Goal: Task Accomplishment & Management: Use online tool/utility

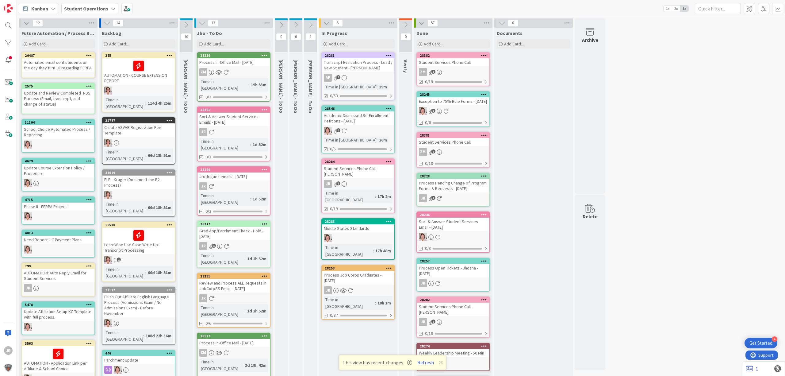
click at [379, 271] on div "Process Job Corps Graduates - 09/15/2025" at bounding box center [358, 277] width 72 height 13
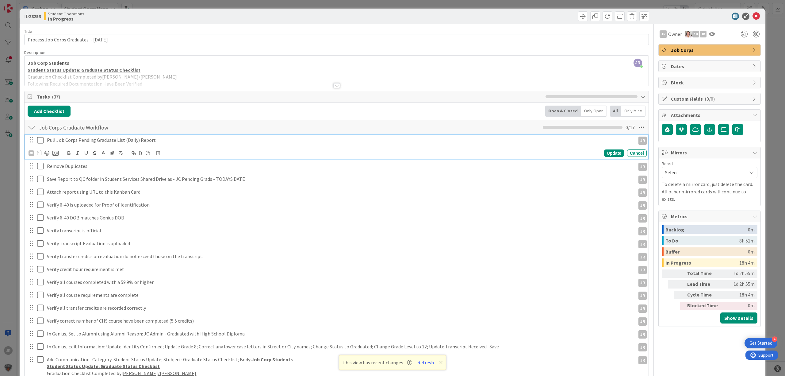
click at [37, 140] on icon at bounding box center [40, 139] width 6 height 7
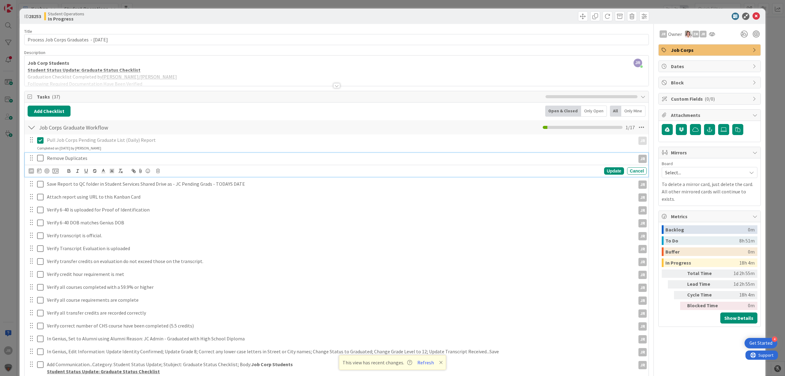
click at [39, 162] on icon at bounding box center [40, 157] width 6 height 7
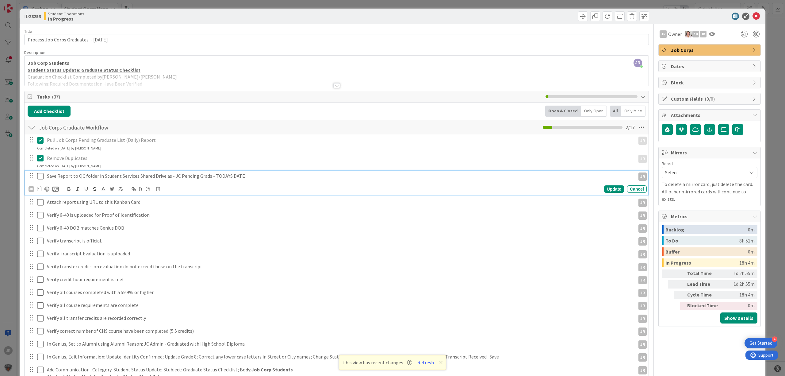
click at [40, 177] on icon at bounding box center [40, 175] width 6 height 7
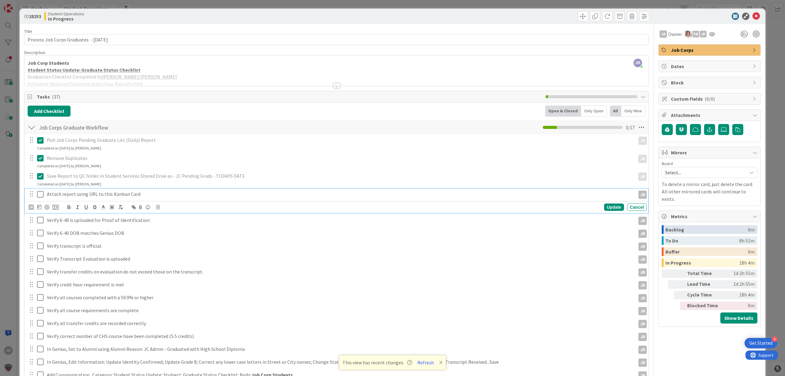
click at [40, 190] on button at bounding box center [40, 194] width 7 height 10
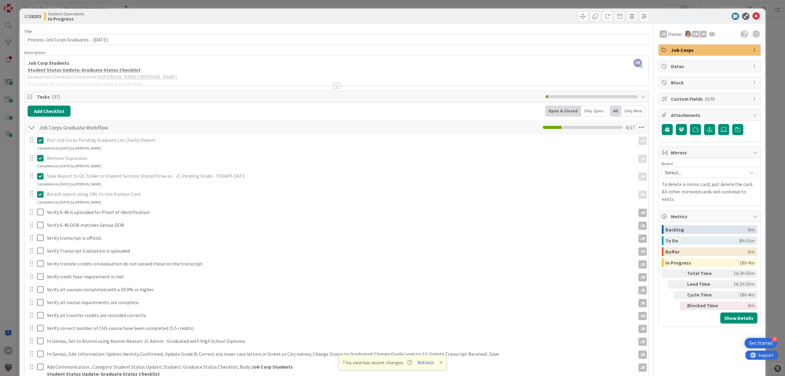
click at [42, 208] on div at bounding box center [35, 212] width 17 height 11
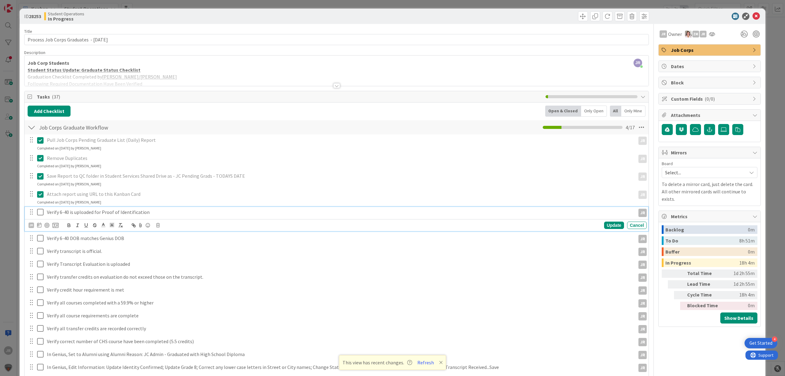
click at [42, 216] on icon at bounding box center [40, 211] width 6 height 7
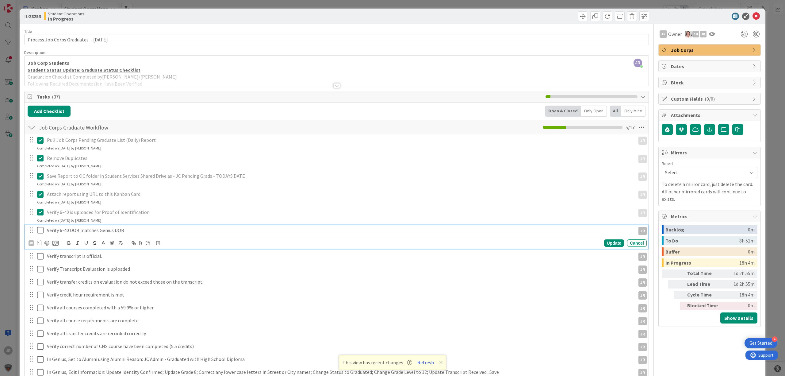
click at [41, 234] on icon at bounding box center [40, 229] width 6 height 7
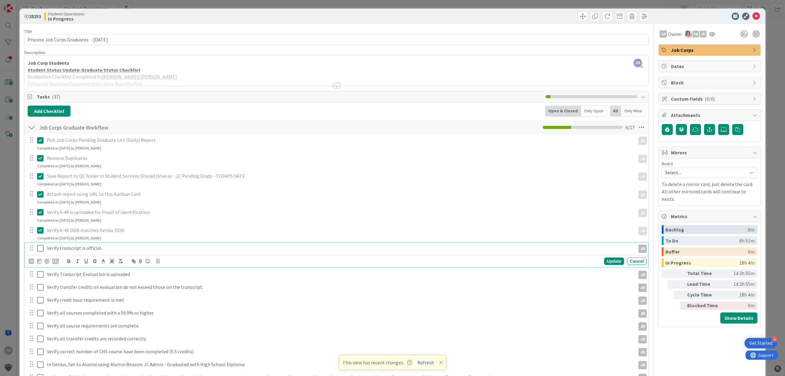
click at [40, 244] on button at bounding box center [40, 248] width 7 height 10
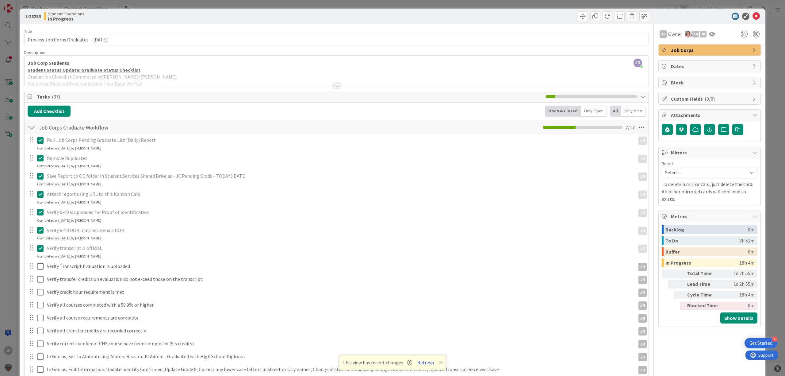
click at [43, 260] on div "Pull Job Corps Pending Graduate List (Daily) Report JR JR Update Cancel Complet…" at bounding box center [337, 320] width 618 height 373
click at [42, 268] on icon at bounding box center [40, 265] width 6 height 7
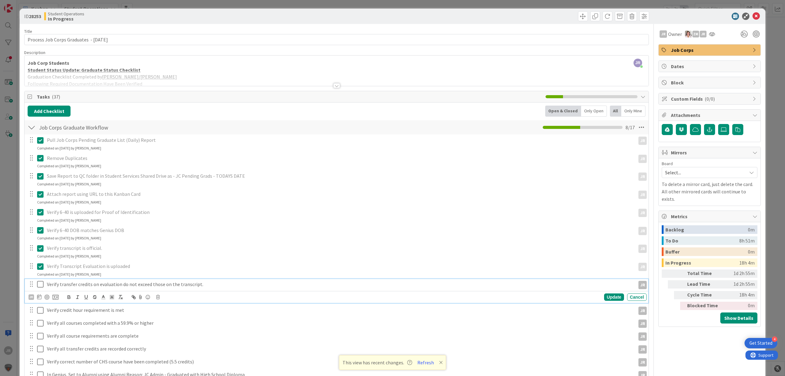
click at [42, 280] on button at bounding box center [40, 284] width 7 height 10
click at [42, 302] on icon at bounding box center [40, 301] width 6 height 7
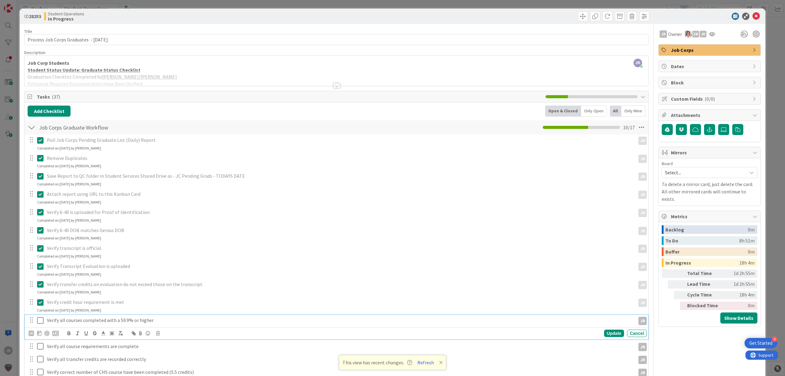
click at [41, 324] on icon at bounding box center [40, 319] width 6 height 7
click at [41, 339] on icon at bounding box center [40, 337] width 6 height 7
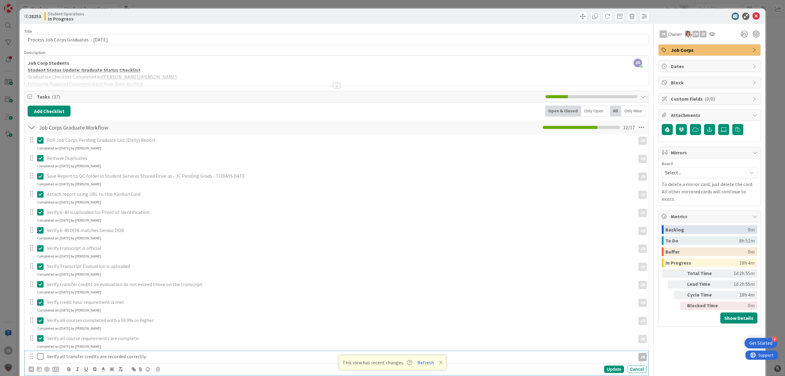
click at [40, 357] on icon at bounding box center [40, 355] width 6 height 7
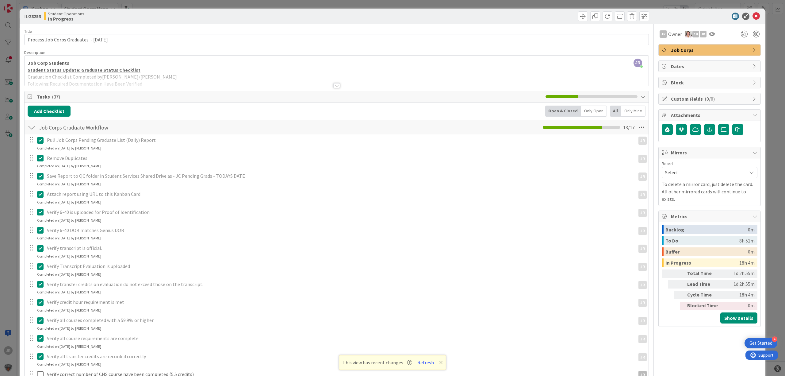
scroll to position [41, 0]
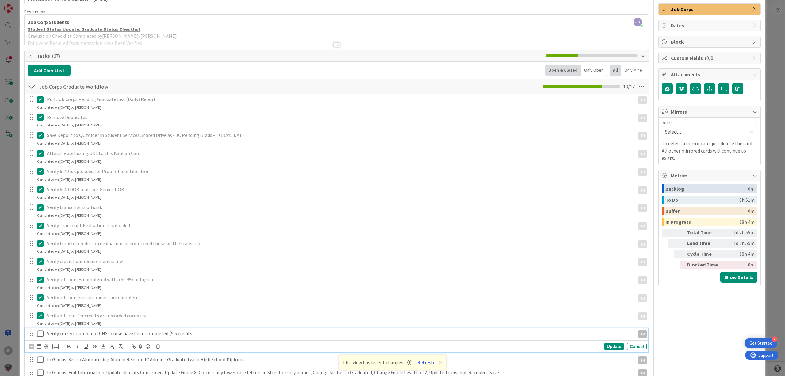
click at [40, 335] on icon at bounding box center [40, 333] width 6 height 7
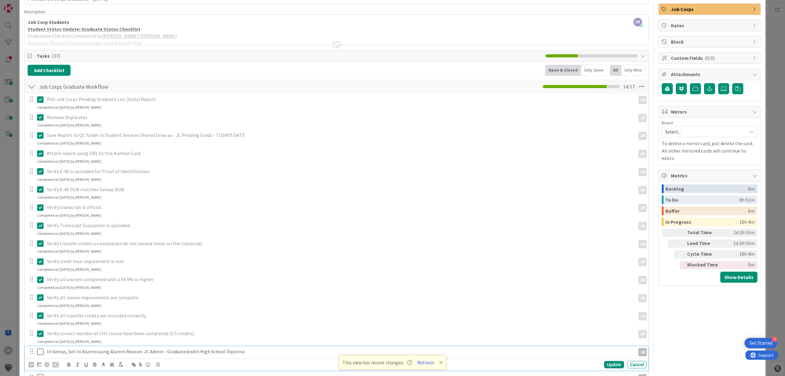
click at [40, 352] on icon at bounding box center [40, 351] width 6 height 7
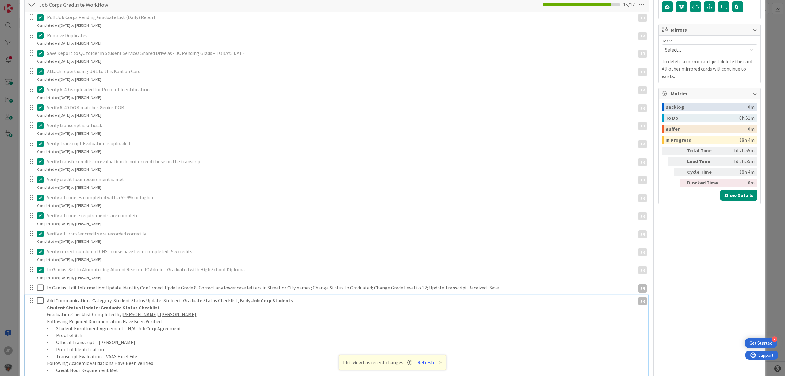
click at [40, 303] on icon at bounding box center [40, 300] width 6 height 7
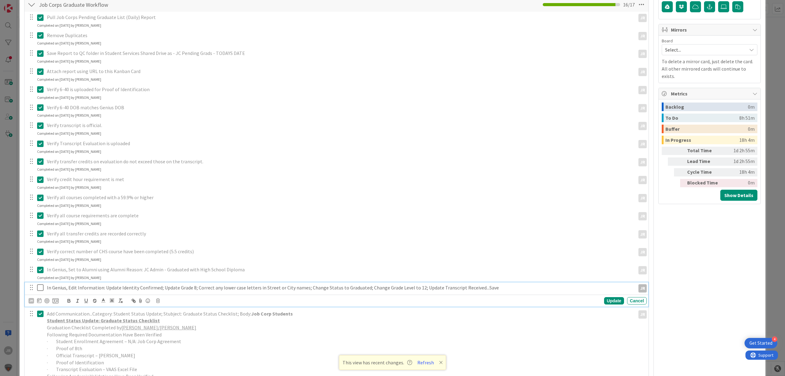
click at [40, 285] on icon at bounding box center [40, 287] width 6 height 7
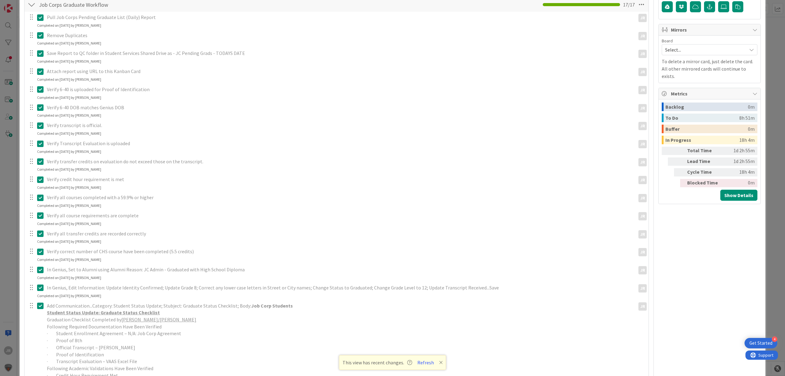
scroll to position [41, 0]
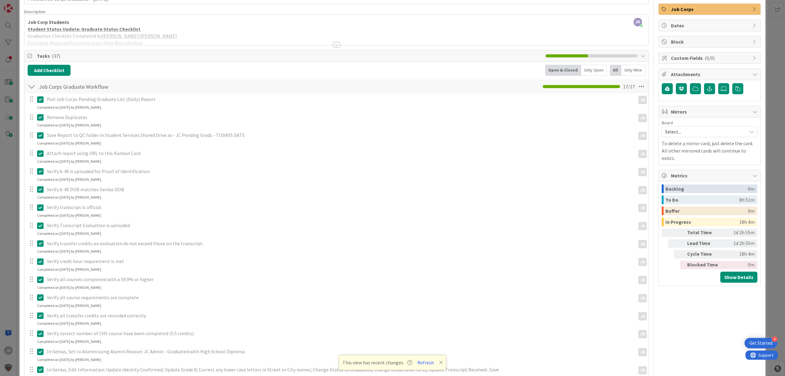
click at [31, 86] on div at bounding box center [32, 86] width 8 height 11
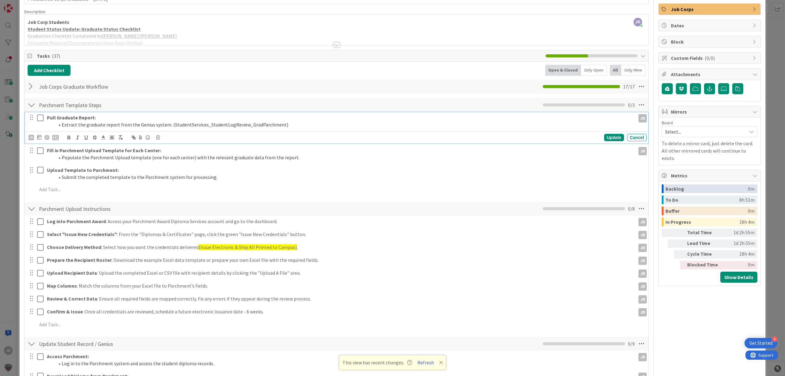
click at [42, 123] on button at bounding box center [40, 118] width 7 height 10
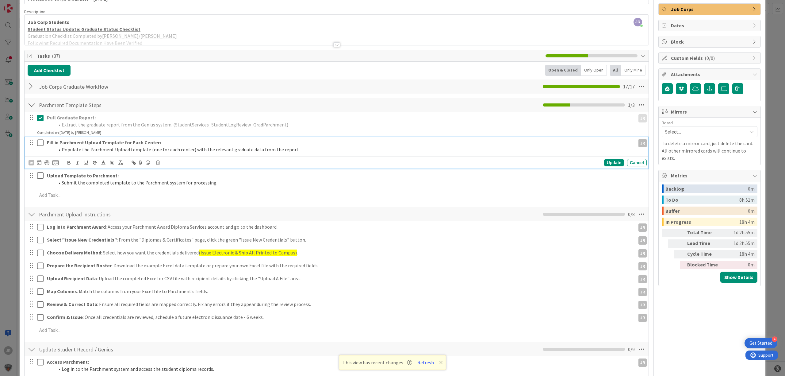
click at [40, 143] on icon at bounding box center [40, 142] width 6 height 7
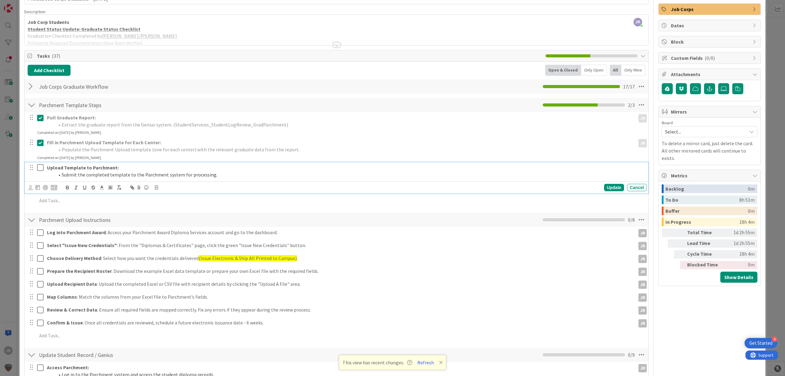
click at [40, 165] on icon at bounding box center [40, 167] width 6 height 7
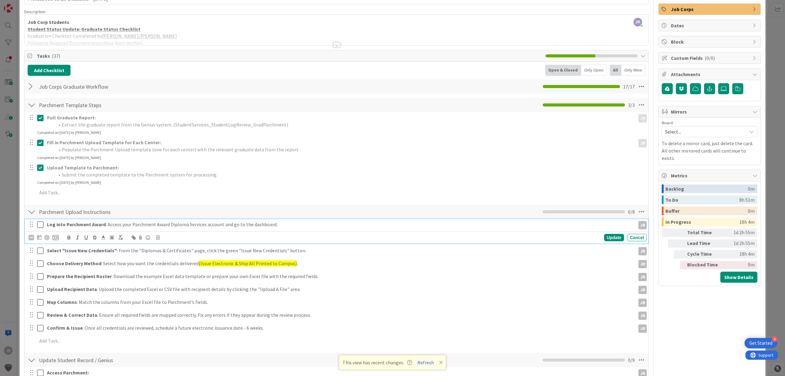
click at [40, 228] on icon at bounding box center [40, 224] width 6 height 7
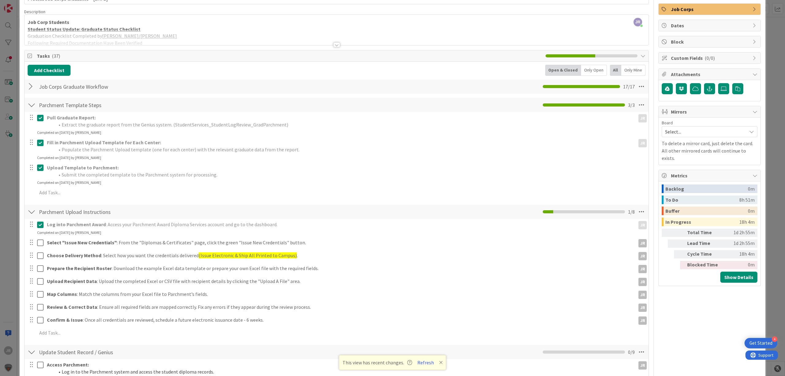
click at [31, 112] on div "Parchment Template Steps Checklist Name 24 / 64 Parchment Template Steps 3 / 3" at bounding box center [337, 105] width 624 height 14
click at [33, 107] on div at bounding box center [32, 104] width 8 height 11
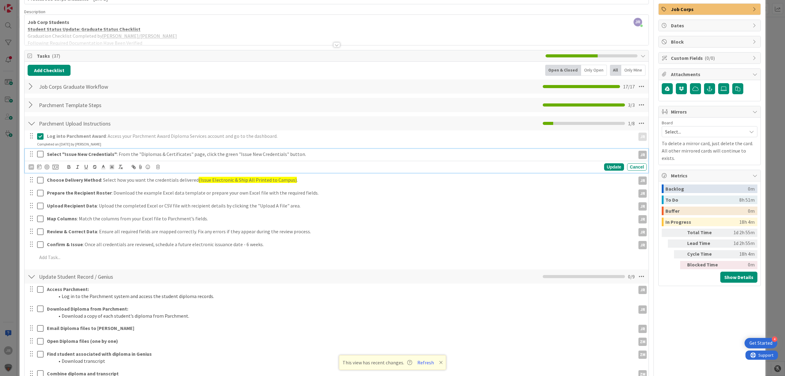
click at [40, 156] on icon at bounding box center [40, 153] width 6 height 7
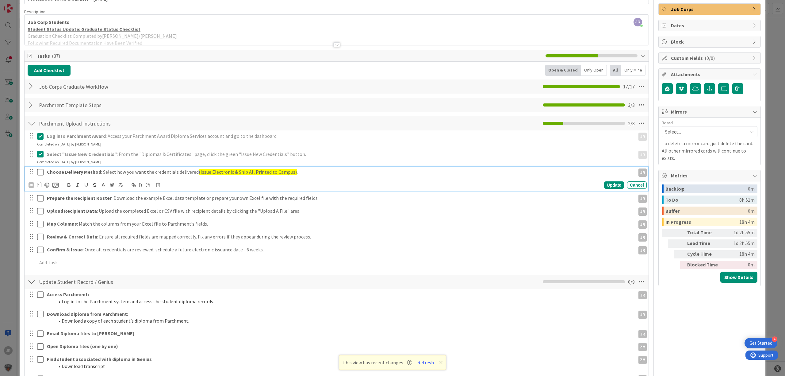
click at [40, 173] on icon at bounding box center [40, 171] width 6 height 7
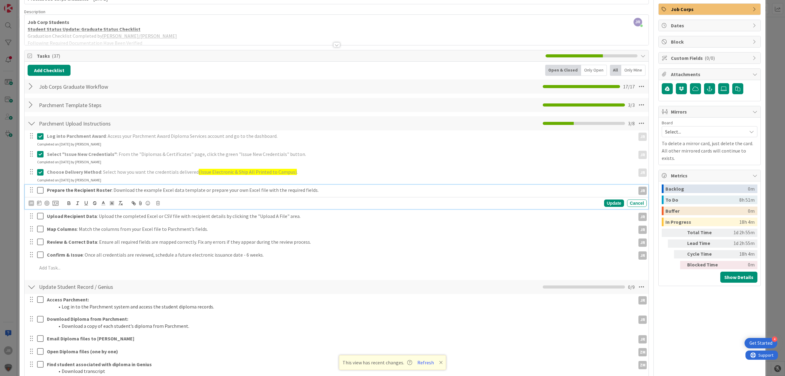
click at [40, 190] on icon at bounding box center [40, 189] width 6 height 7
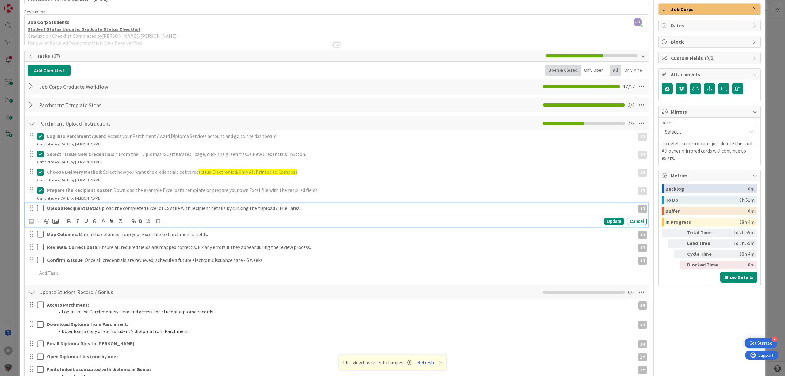
click at [42, 206] on icon at bounding box center [40, 207] width 6 height 7
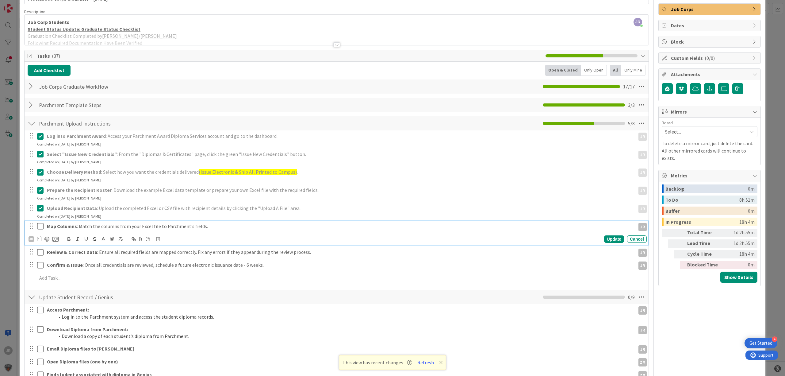
click at [42, 225] on icon at bounding box center [40, 225] width 6 height 7
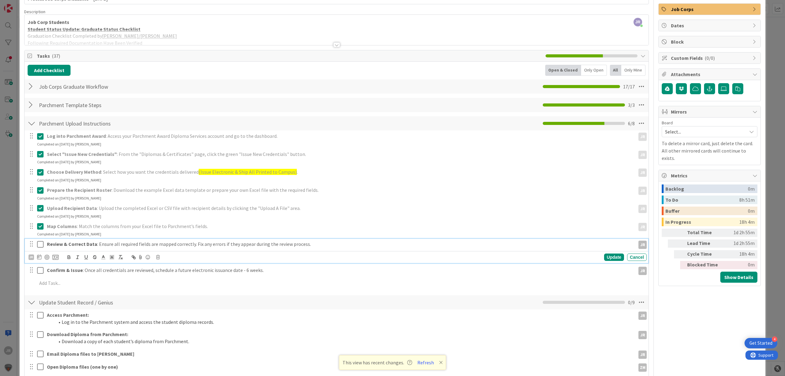
click at [40, 242] on icon at bounding box center [40, 243] width 6 height 7
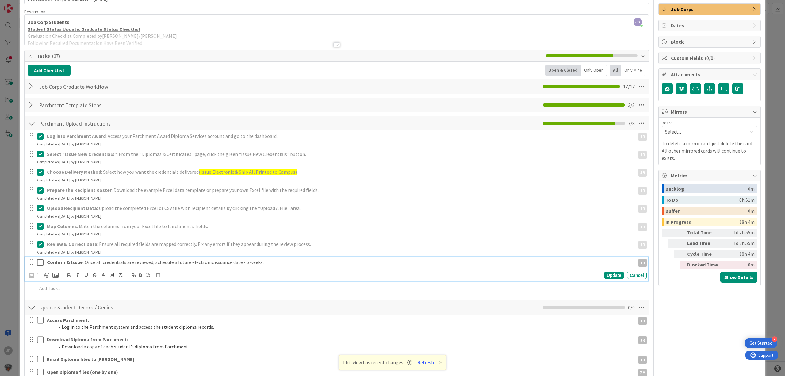
click at [39, 261] on icon at bounding box center [40, 261] width 6 height 7
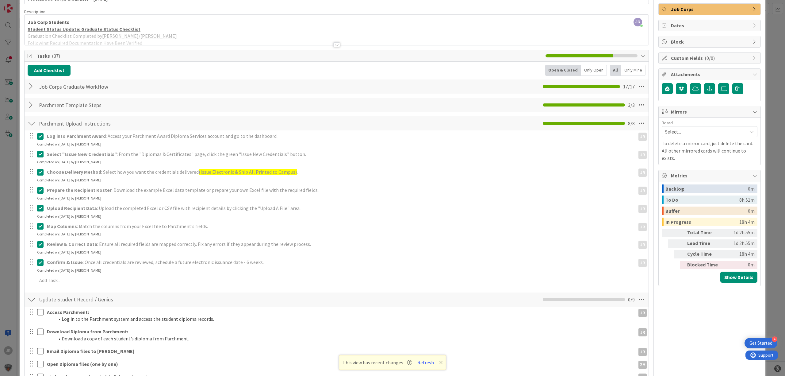
click at [30, 125] on div at bounding box center [32, 123] width 8 height 11
click at [40, 156] on icon at bounding box center [40, 153] width 6 height 7
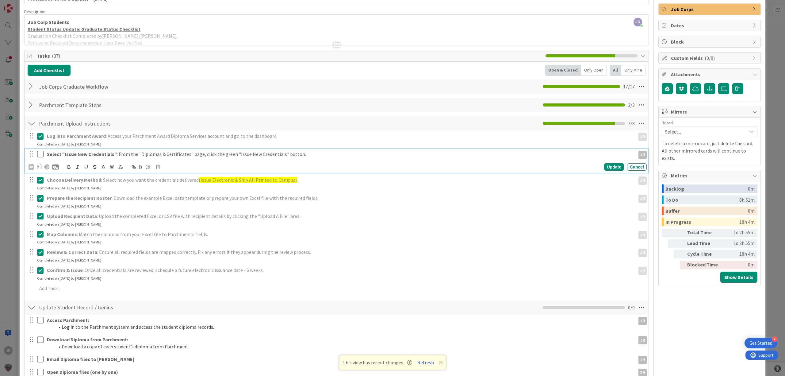
click at [40, 152] on icon at bounding box center [40, 153] width 6 height 7
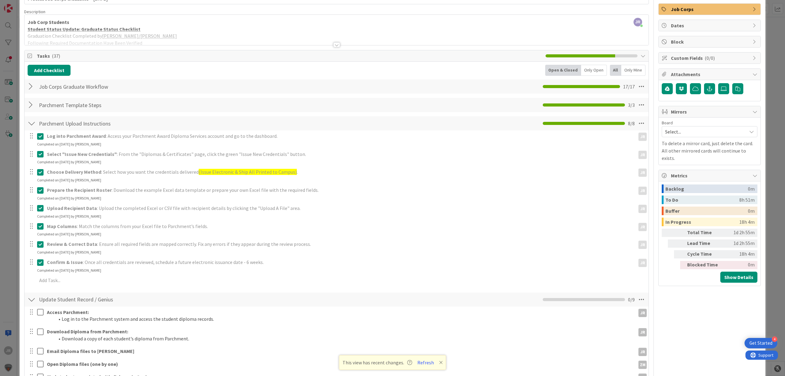
click at [32, 122] on div at bounding box center [32, 123] width 8 height 11
click at [31, 125] on div at bounding box center [32, 123] width 8 height 11
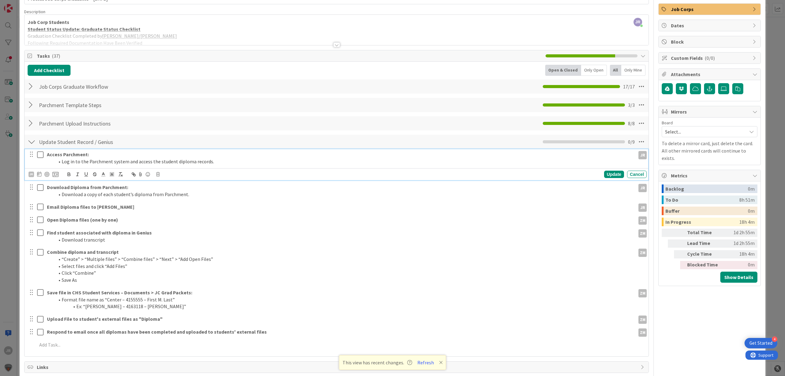
click at [40, 159] on button at bounding box center [40, 155] width 7 height 10
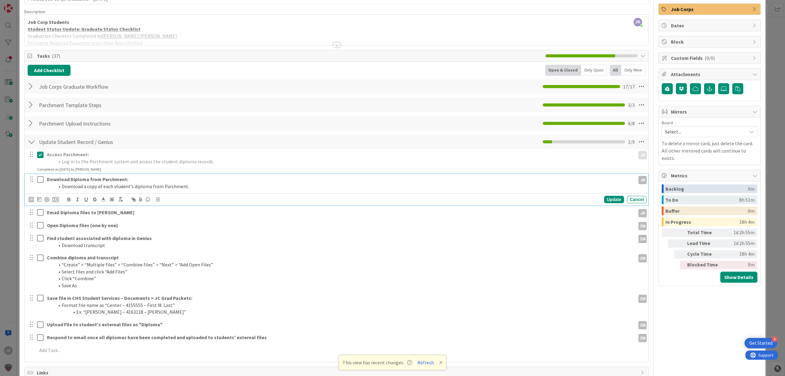
click at [42, 180] on icon at bounding box center [40, 179] width 6 height 7
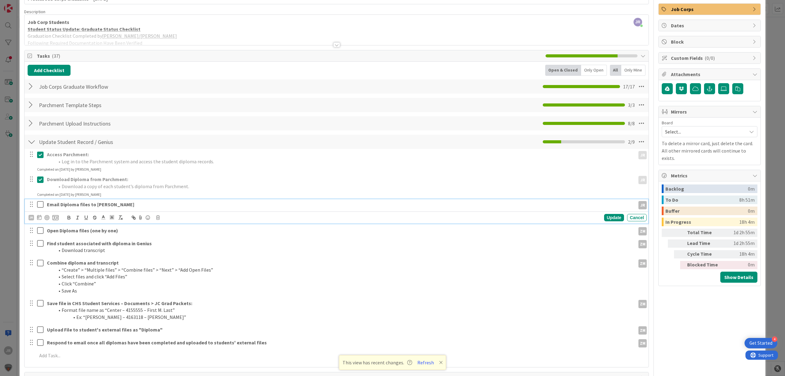
click at [41, 202] on icon at bounding box center [40, 204] width 6 height 7
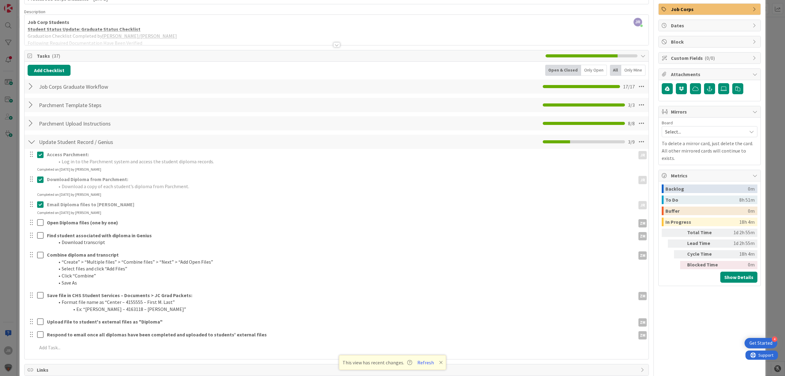
scroll to position [0, 0]
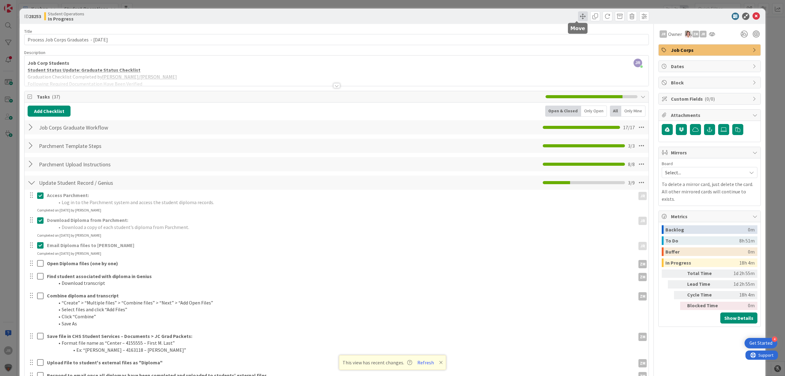
click at [578, 13] on span at bounding box center [583, 16] width 10 height 10
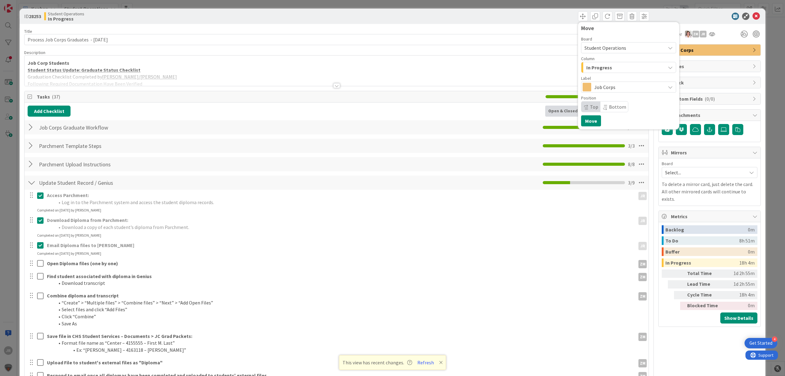
click at [590, 61] on div "Column In Progress" at bounding box center [628, 64] width 95 height 17
click at [592, 71] on span "In Progress" at bounding box center [599, 67] width 26 height 8
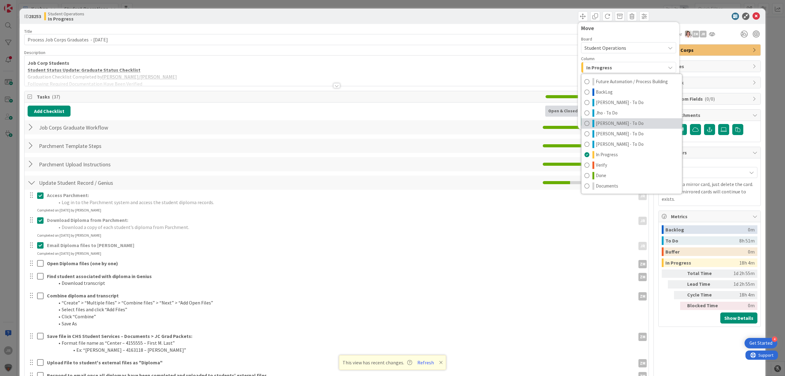
click at [597, 120] on span "[PERSON_NAME] - To Do" at bounding box center [620, 123] width 48 height 7
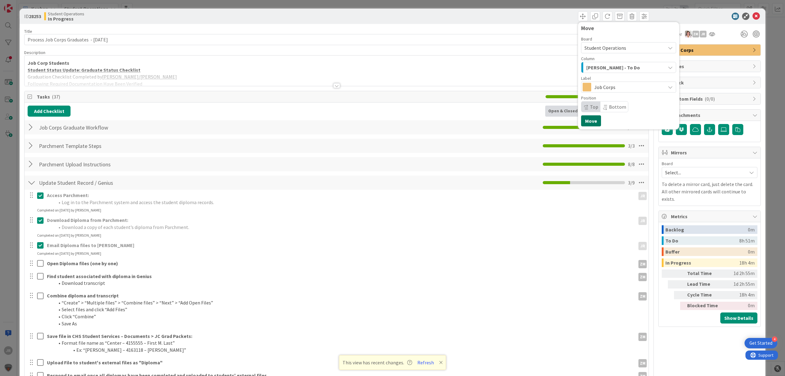
click at [583, 121] on button "Move" at bounding box center [591, 120] width 20 height 11
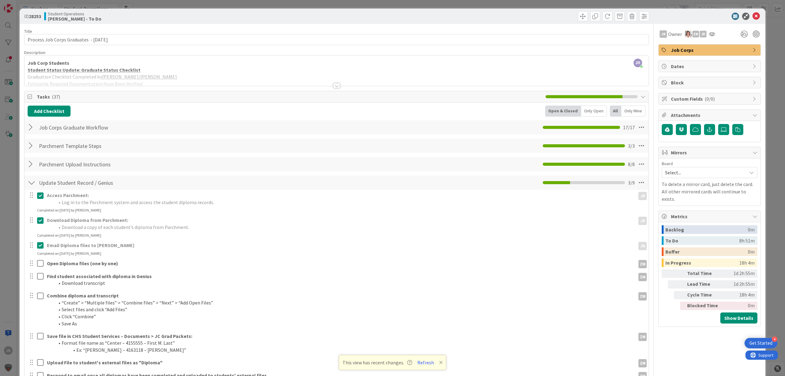
click at [500, 4] on div "ID 28253 Student Operations Zaida - To Do Move Move Title 41 / 128 Process Job …" at bounding box center [392, 188] width 785 height 376
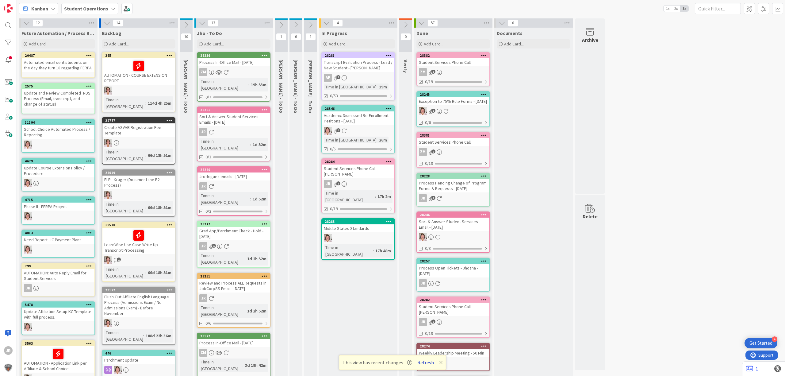
click at [427, 359] on button "Refresh" at bounding box center [425, 362] width 21 height 8
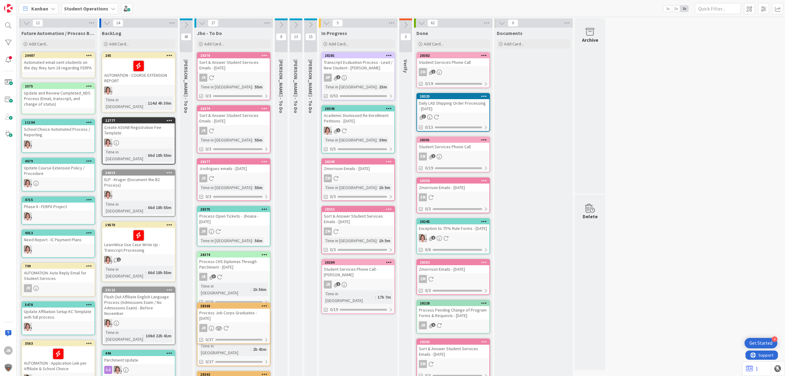
scroll to position [2, 0]
